Goal: Complete application form: Complete application form

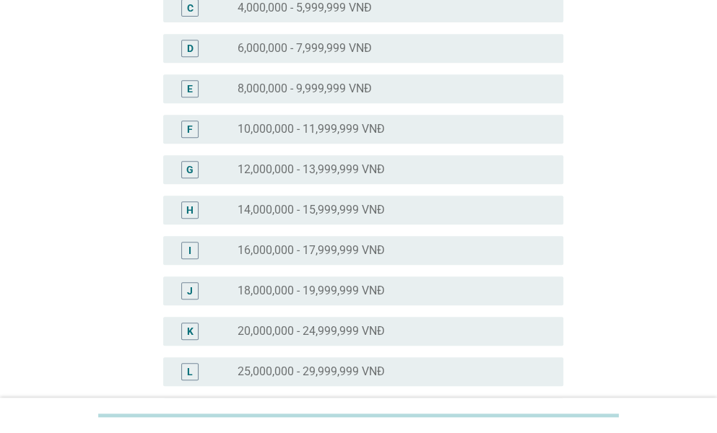
scroll to position [289, 0]
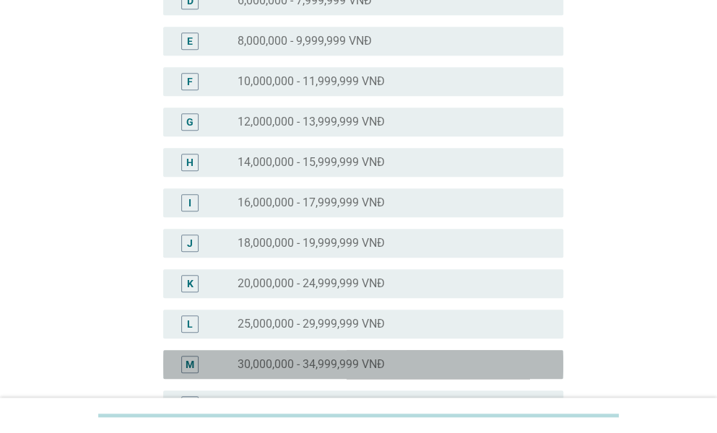
click at [458, 353] on div "M radio_button_unchecked 30,000,000 - 34,999,999 VNĐ" at bounding box center [363, 364] width 400 height 29
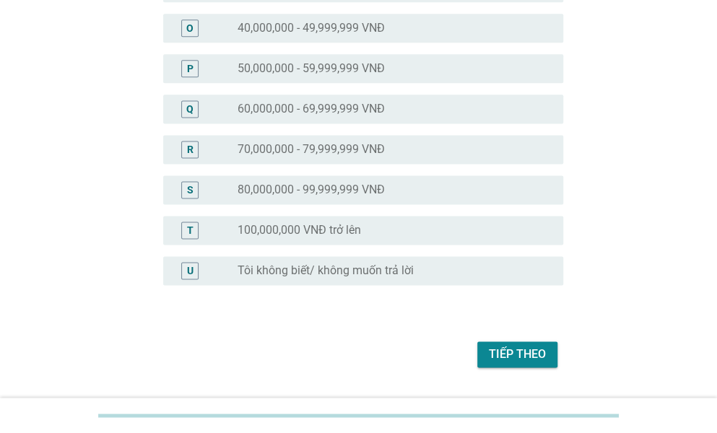
scroll to position [744, 0]
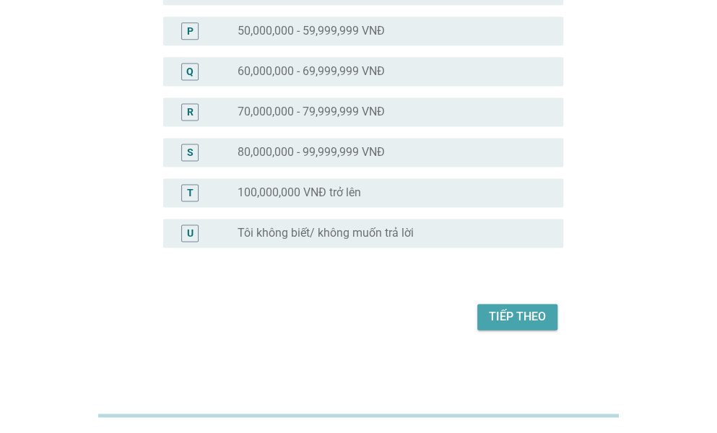
click at [549, 308] on button "Tiếp theo" at bounding box center [517, 317] width 80 height 26
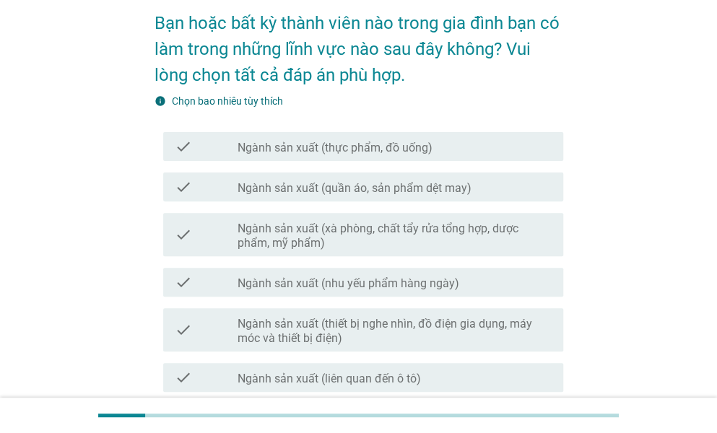
scroll to position [217, 0]
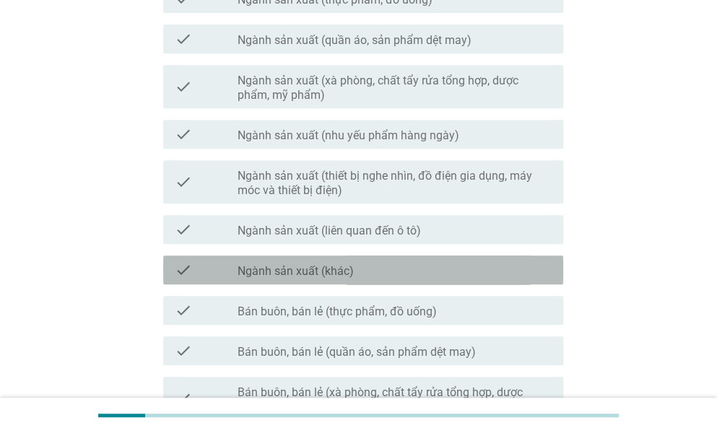
click at [448, 259] on div "check check_box_outline_blank Ngành sản xuất (khác)" at bounding box center [363, 270] width 400 height 29
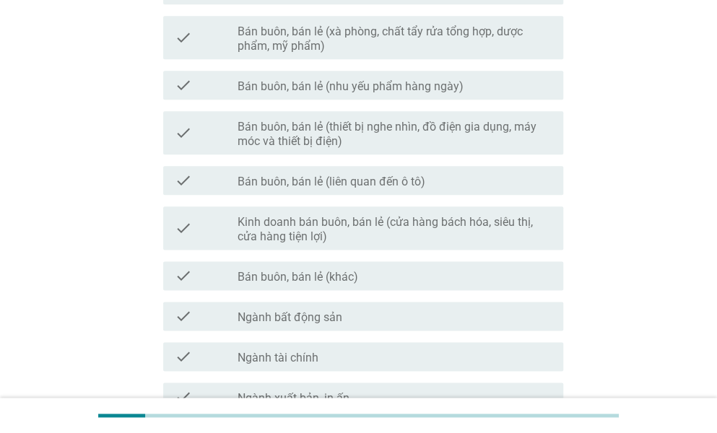
scroll to position [795, 0]
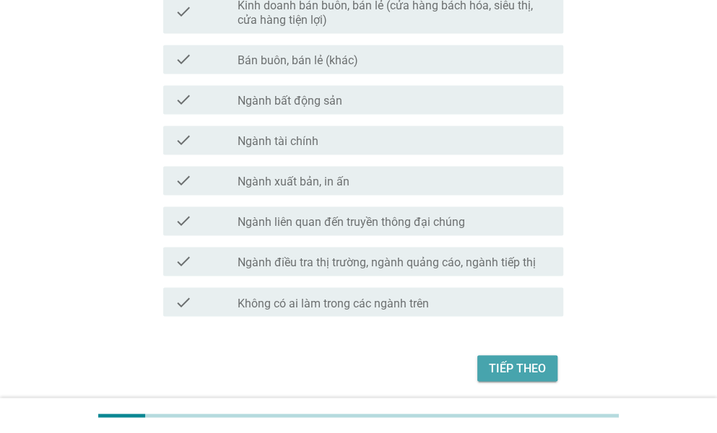
click at [488, 362] on button "Tiếp theo" at bounding box center [517, 368] width 80 height 26
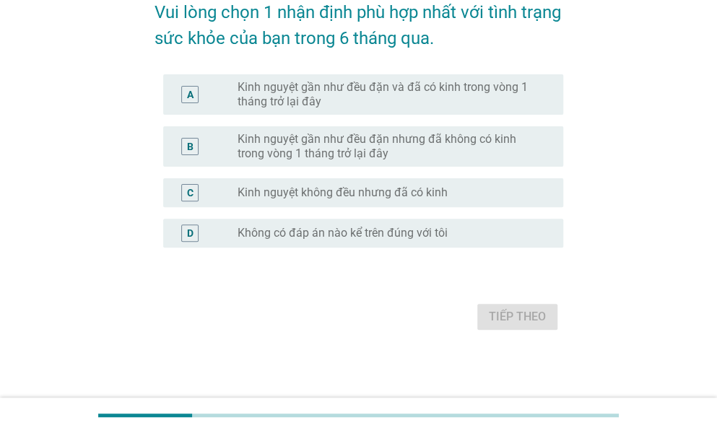
scroll to position [0, 0]
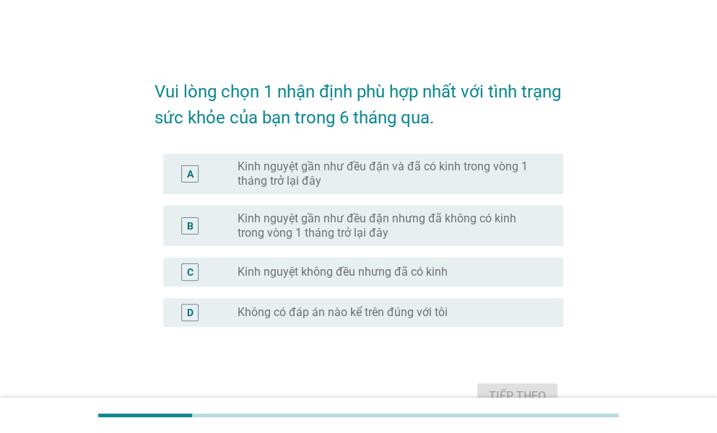
click at [519, 170] on label "Kinh nguyệt gần như đều đặn và đã có kinh trong vòng 1 tháng trở lại đây" at bounding box center [389, 174] width 303 height 29
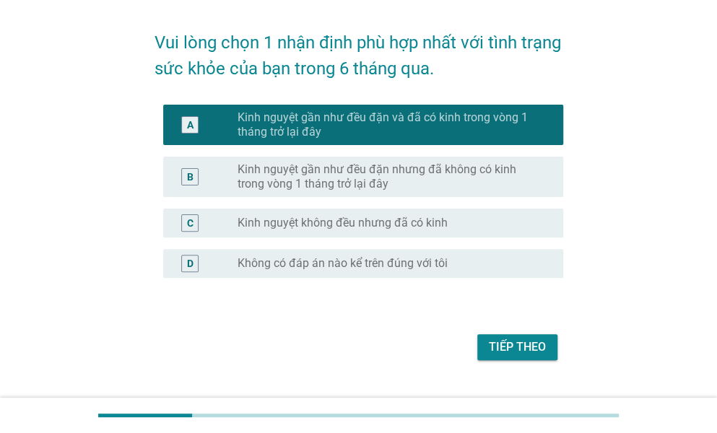
scroll to position [72, 0]
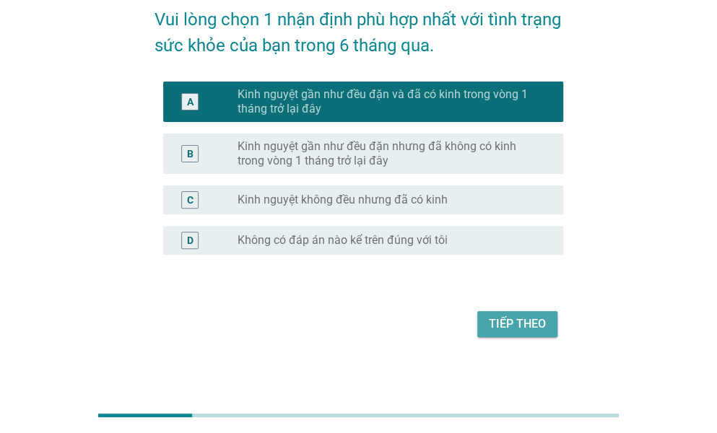
click at [533, 325] on div "Tiếp theo" at bounding box center [517, 324] width 57 height 17
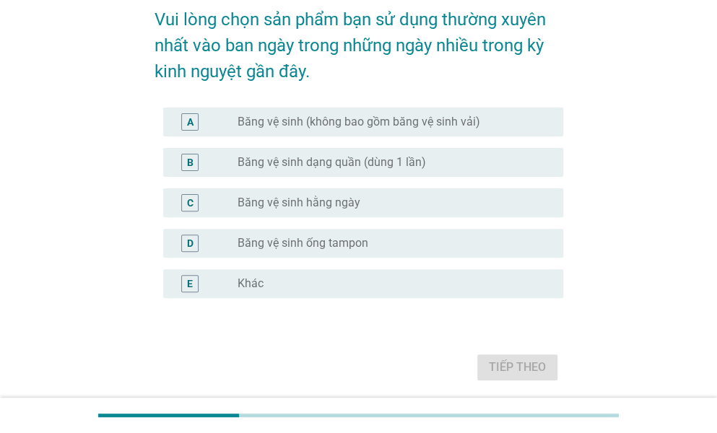
scroll to position [0, 0]
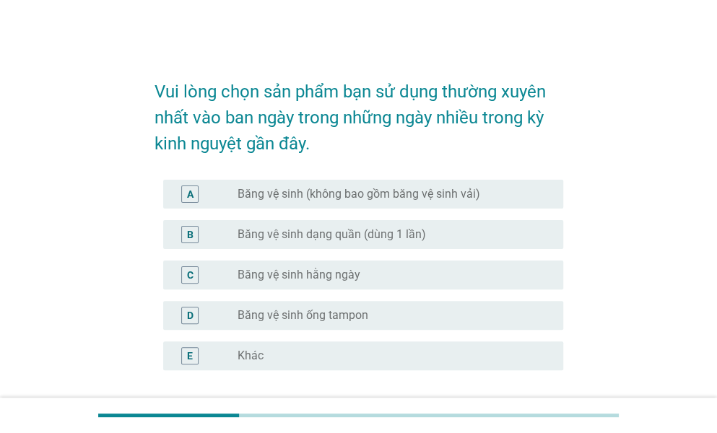
click at [468, 199] on label "Băng vệ sinh (không bao gồm băng vệ sinh vải)" at bounding box center [359, 194] width 243 height 14
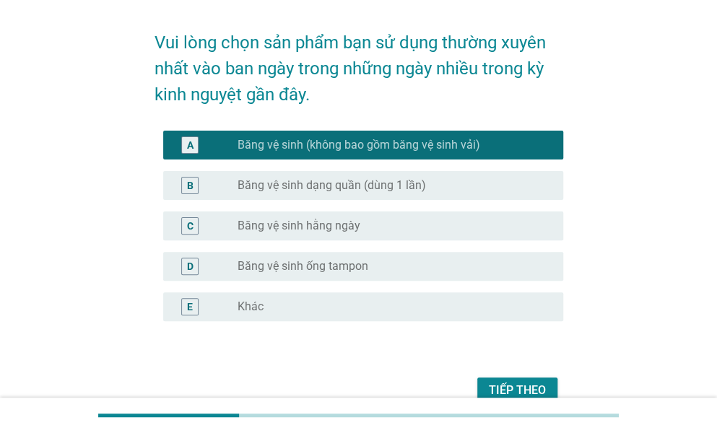
scroll to position [72, 0]
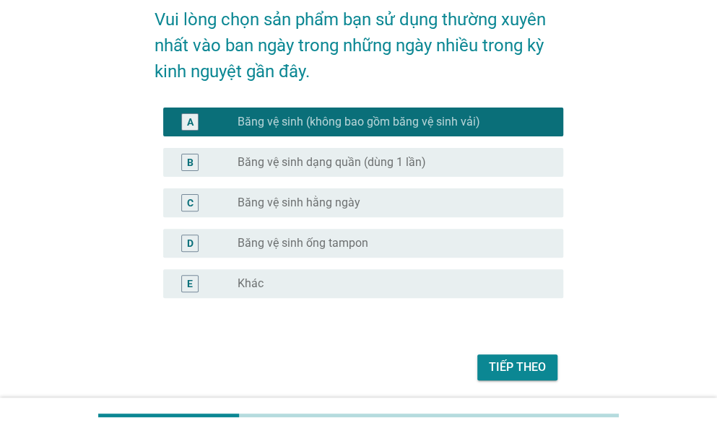
click at [423, 202] on div "radio_button_unchecked Băng vệ sinh hằng ngày" at bounding box center [389, 203] width 303 height 14
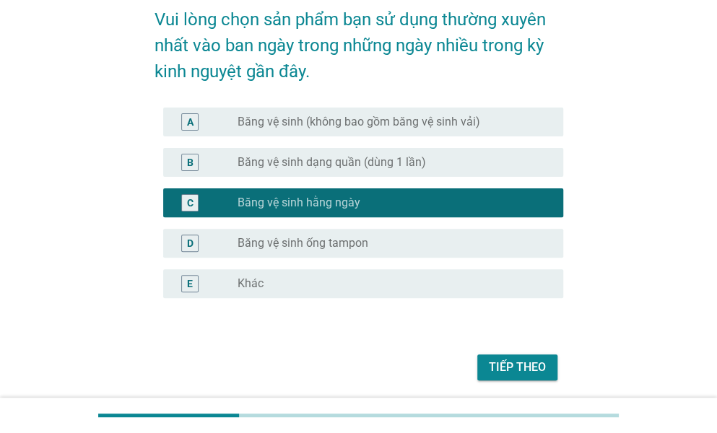
click at [532, 360] on div "Tiếp theo" at bounding box center [517, 367] width 57 height 17
